Goal: Information Seeking & Learning: Learn about a topic

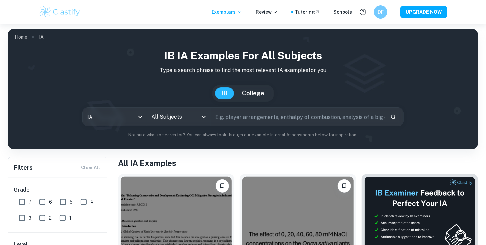
click at [207, 119] on icon "Open" at bounding box center [204, 117] width 8 height 8
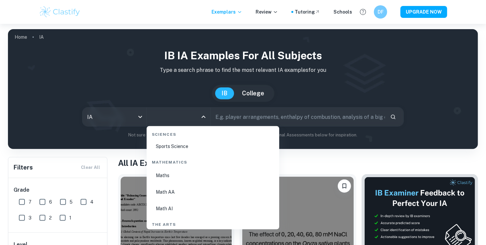
scroll to position [1132, 0]
click at [171, 198] on li "Math AI" at bounding box center [212, 195] width 127 height 15
type input "Math AI"
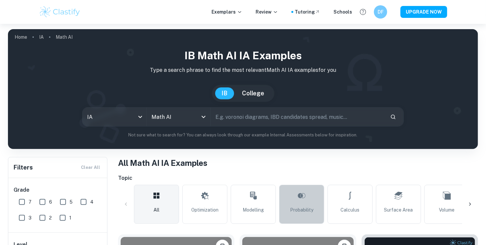
click at [309, 203] on link "Probability" at bounding box center [301, 204] width 45 height 39
type input "Probability"
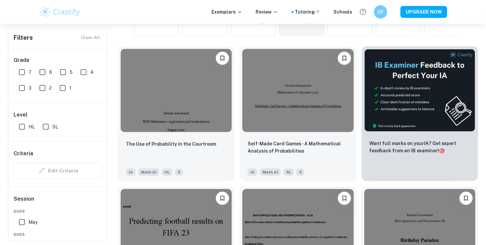
scroll to position [195, 0]
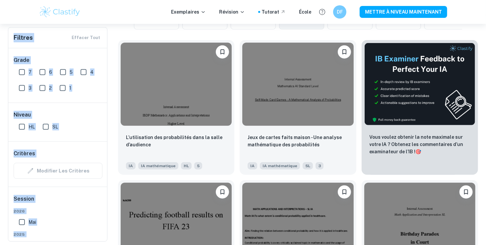
drag, startPoint x: 486, startPoint y: 23, endPoint x: 490, endPoint y: 19, distance: 5.6
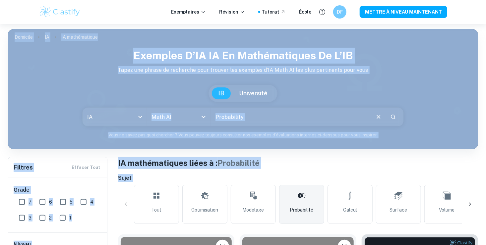
scroll to position [84, 0]
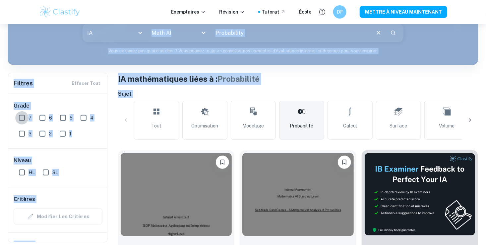
click at [23, 116] on input "7" at bounding box center [21, 117] width 13 height 13
checkbox input "true"
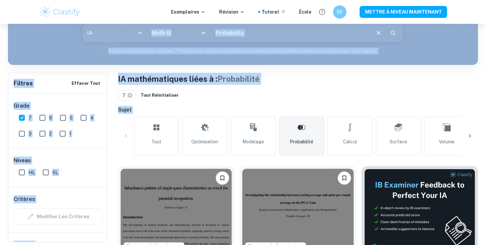
click at [459, 99] on div "7 Tout réinitialiser" at bounding box center [298, 95] width 360 height 11
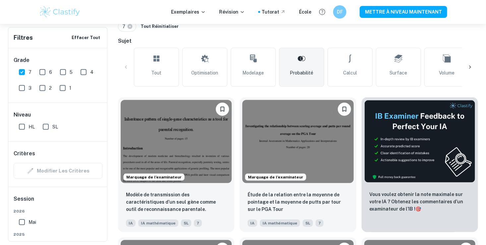
scroll to position [158, 0]
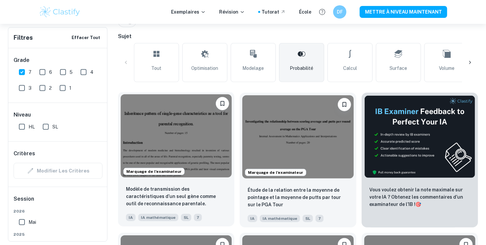
click at [204, 131] on img at bounding box center [176, 135] width 111 height 83
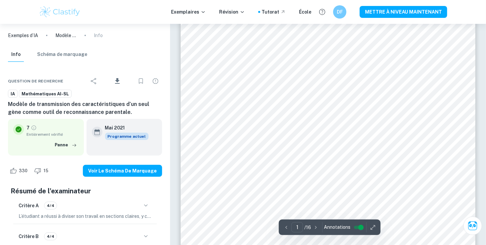
scroll to position [53, 0]
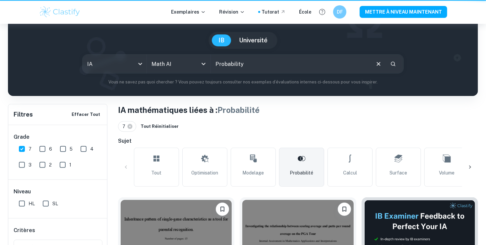
scroll to position [158, 0]
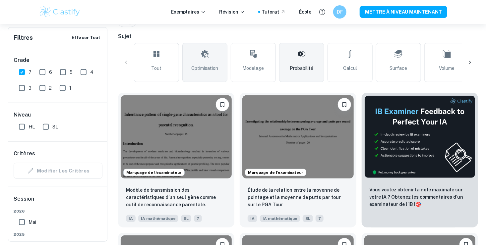
click at [190, 74] on link "Optimisation" at bounding box center [204, 62] width 45 height 39
type input "Optimization"
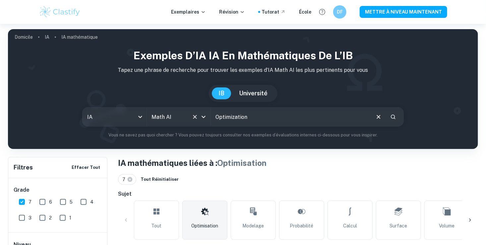
click at [206, 119] on icon "Ouvrir" at bounding box center [204, 117] width 8 height 8
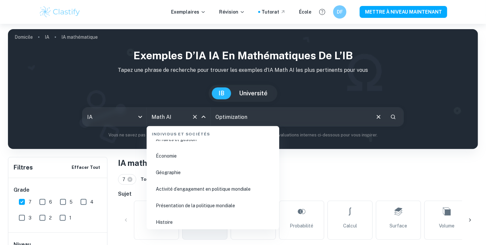
scroll to position [801, 0]
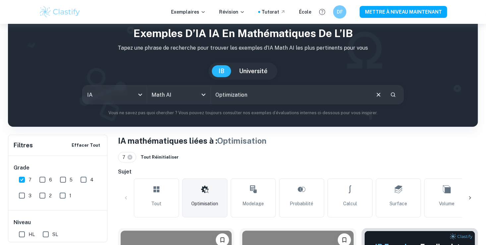
scroll to position [7, 0]
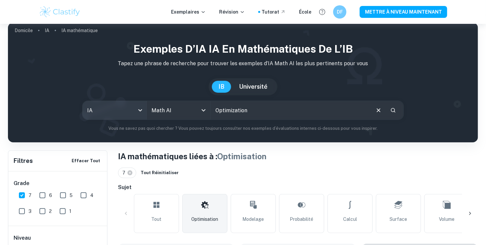
click at [142, 109] on body "We value your privacy We use cookies to enhance your browsing experience, serve…" at bounding box center [243, 139] width 486 height 245
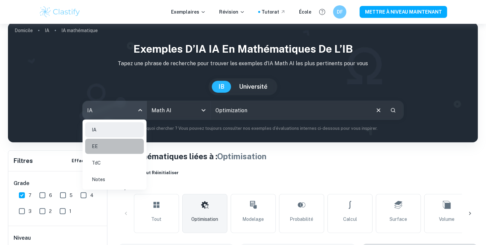
click at [105, 143] on li "EE" at bounding box center [114, 146] width 59 height 15
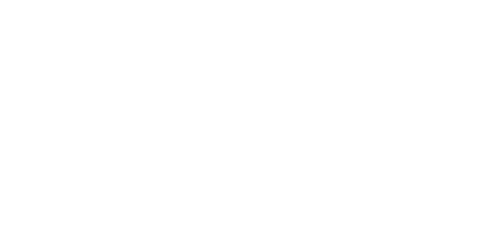
scroll to position [0, 0]
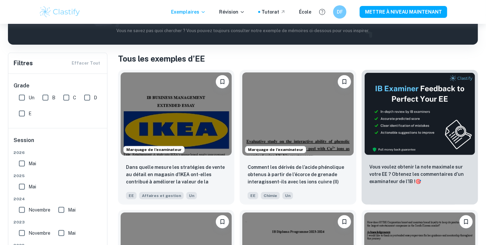
scroll to position [121, 0]
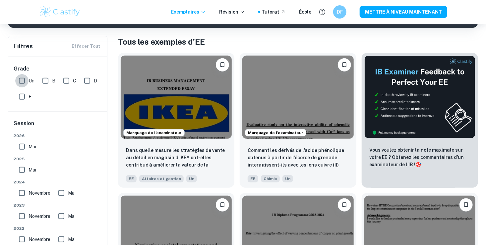
click at [20, 82] on input "Un" at bounding box center [21, 80] width 13 height 13
checkbox input "true"
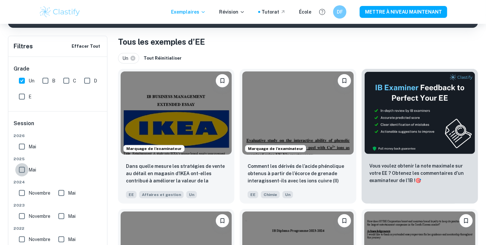
click at [20, 169] on input "Mai" at bounding box center [21, 169] width 13 height 13
checkbox input "true"
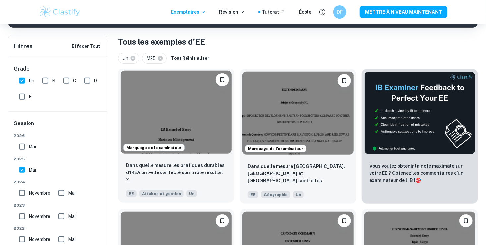
click at [192, 103] on img at bounding box center [176, 112] width 111 height 83
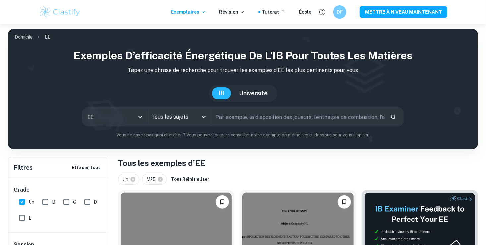
click at [356, 121] on input "text" at bounding box center [298, 117] width 174 height 19
type input "tennis"
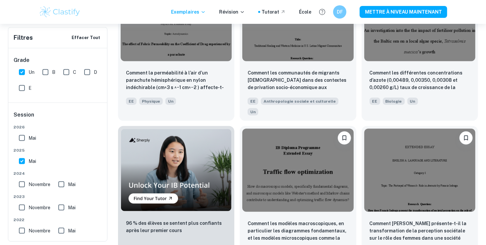
scroll to position [365, 0]
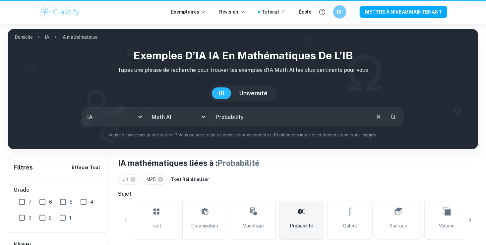
type input "Probability"
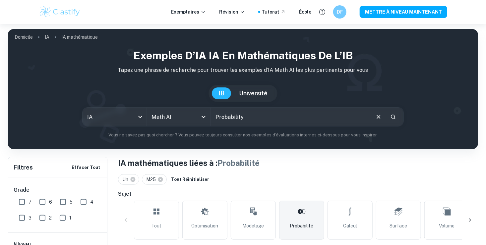
scroll to position [158, 0]
